Goal: Navigation & Orientation: Go to known website

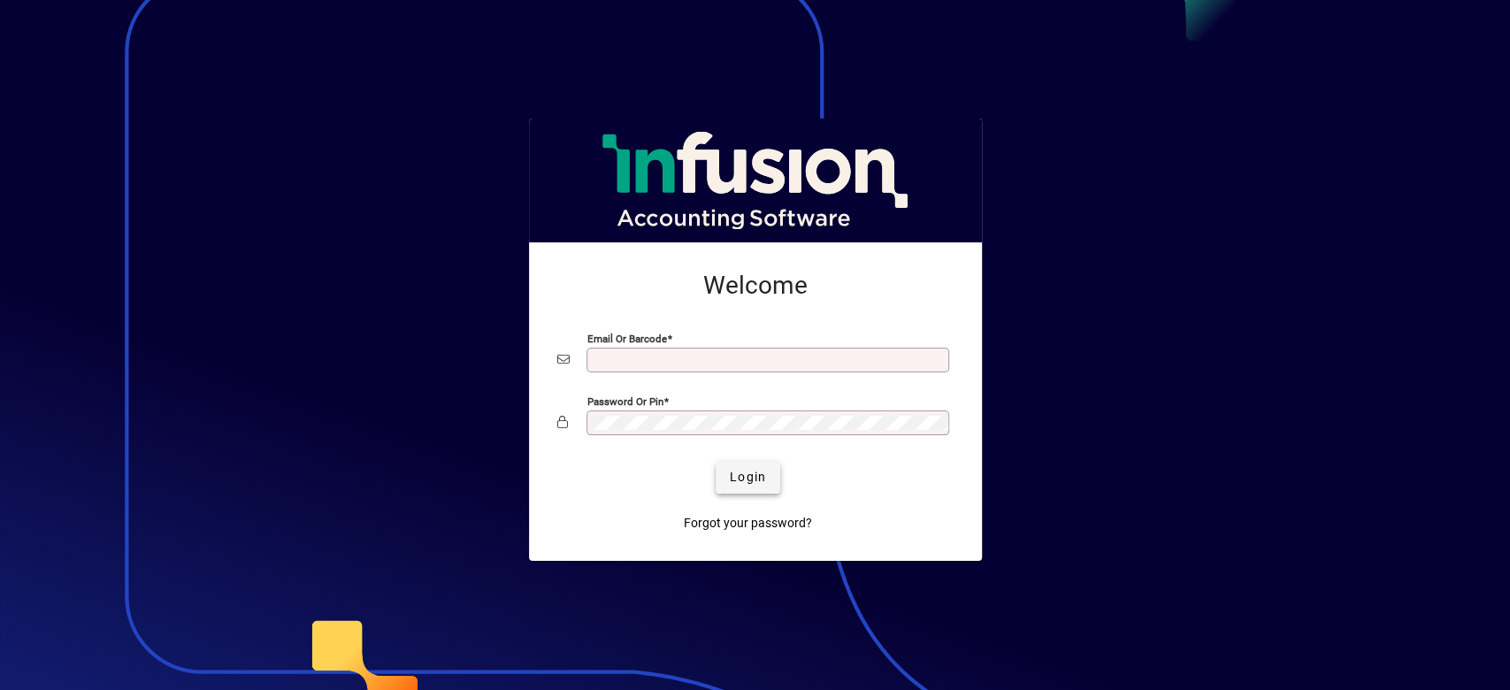
type input "**********"
click at [746, 483] on span "Login" at bounding box center [748, 477] width 36 height 19
